Goal: Information Seeking & Learning: Find contact information

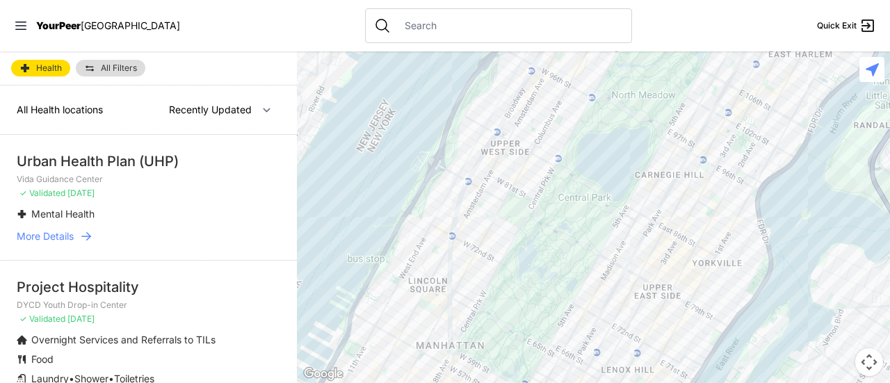
click at [67, 235] on span "More Details" at bounding box center [45, 236] width 57 height 14
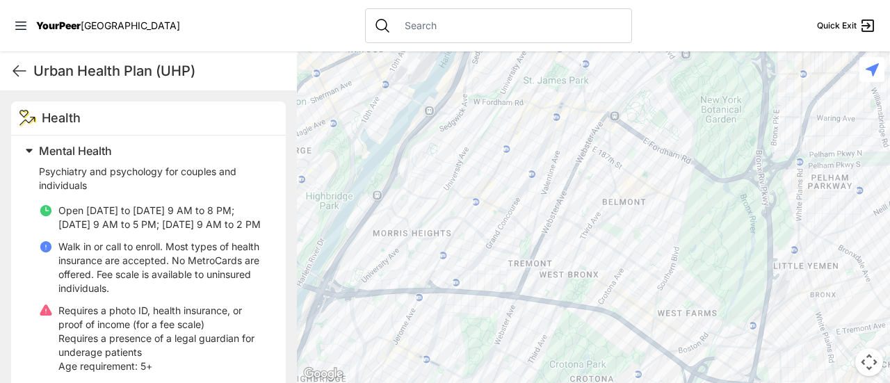
scroll to position [451, 0]
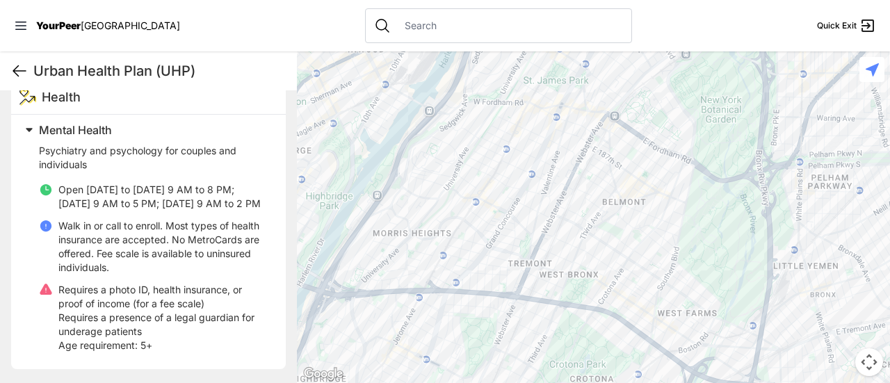
click at [21, 72] on icon at bounding box center [19, 71] width 17 height 17
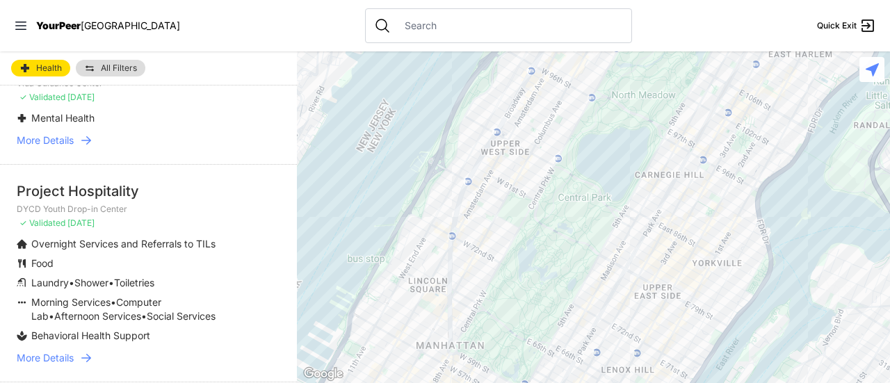
scroll to position [92, 0]
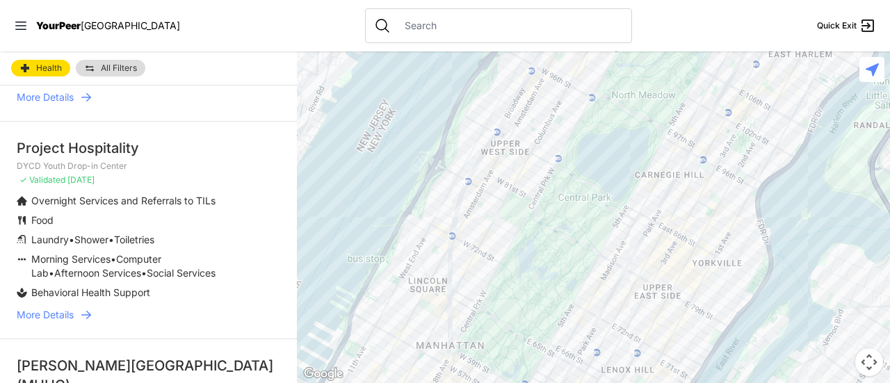
select select "nearby"
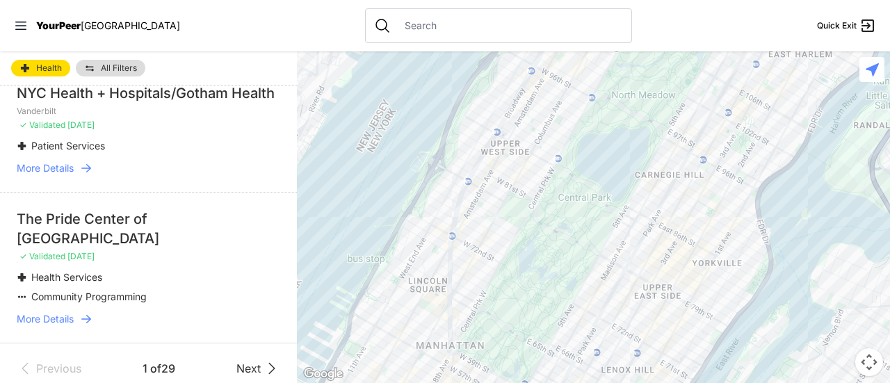
scroll to position [2694, 0]
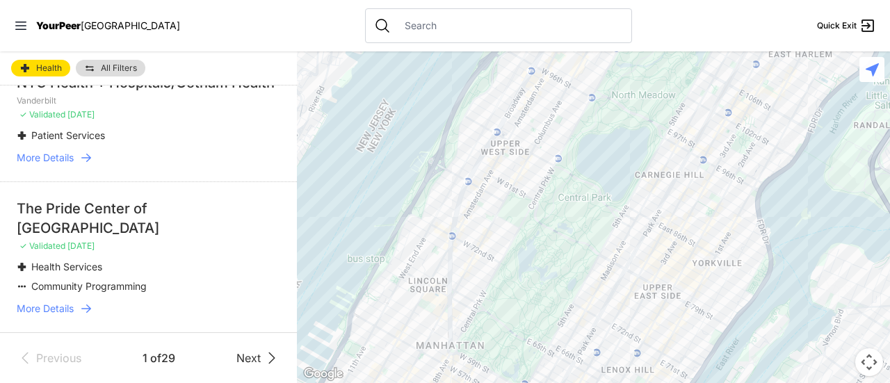
click at [79, 309] on link "More Details" at bounding box center [149, 309] width 264 height 14
